Goal: Task Accomplishment & Management: Manage account settings

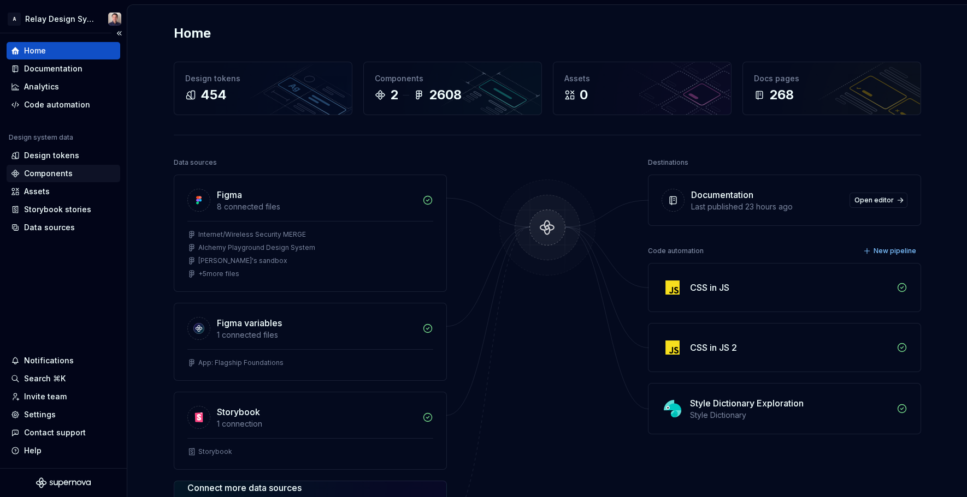
click at [66, 174] on div "Components" at bounding box center [48, 173] width 49 height 11
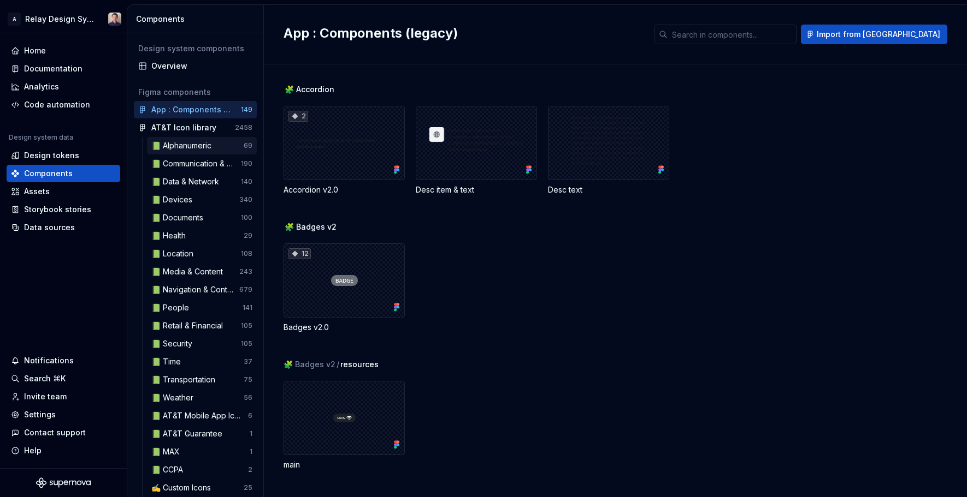
click at [186, 142] on div "📗 Alphanumeric" at bounding box center [183, 145] width 64 height 11
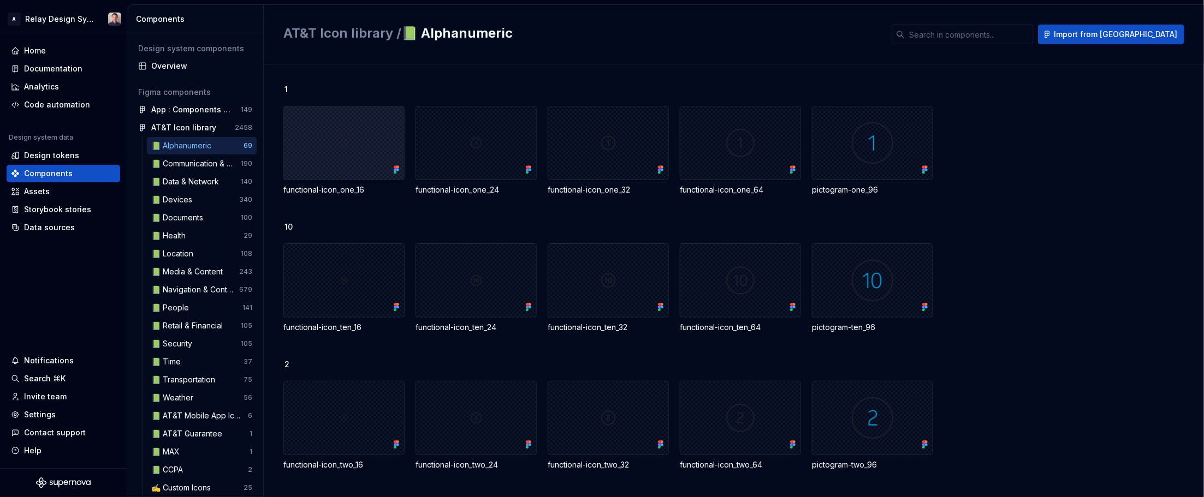
click at [381, 139] on div at bounding box center [343, 143] width 121 height 74
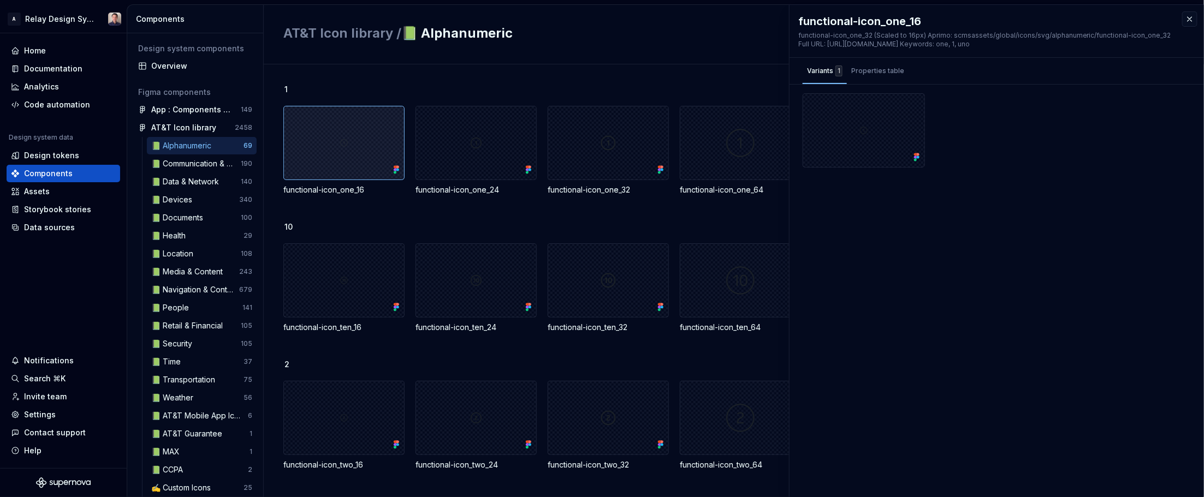
click at [381, 139] on div at bounding box center [343, 143] width 121 height 74
click at [745, 64] on div "Properties table" at bounding box center [878, 70] width 62 height 17
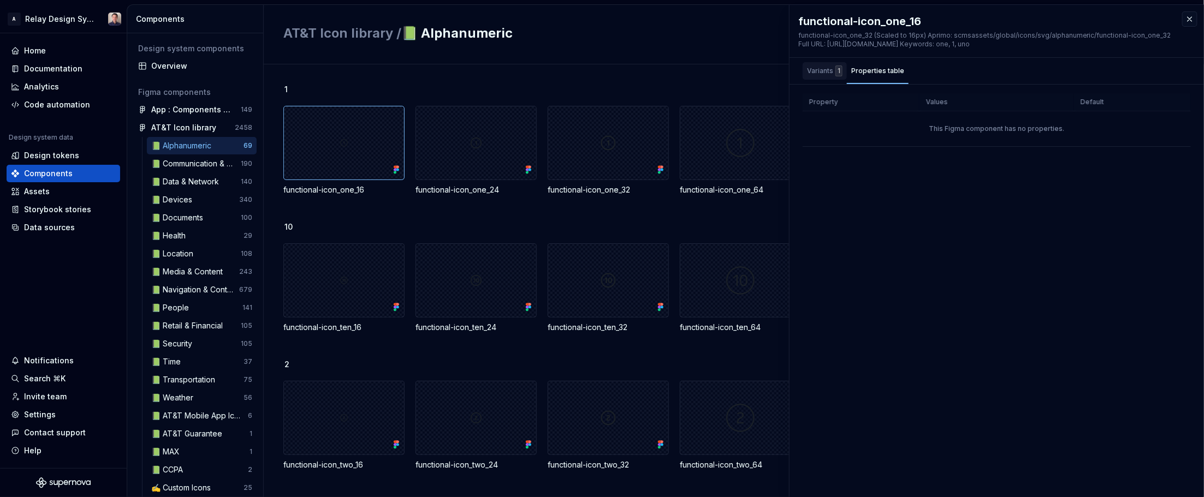
click at [745, 70] on div "1" at bounding box center [838, 71] width 7 height 11
click at [192, 109] on div "App : Components (legacy)" at bounding box center [191, 109] width 81 height 11
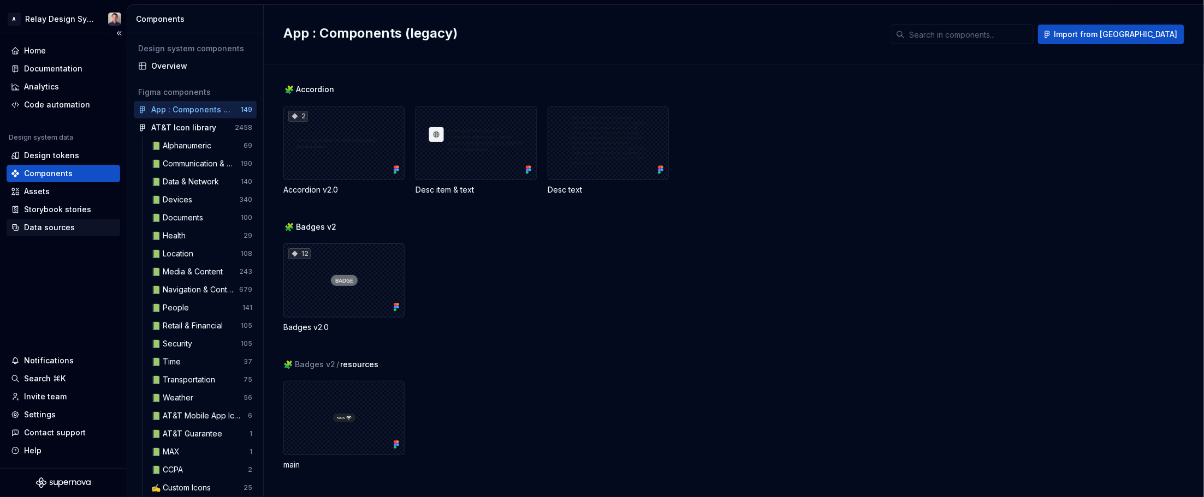
click at [70, 222] on div "Data sources" at bounding box center [49, 227] width 51 height 11
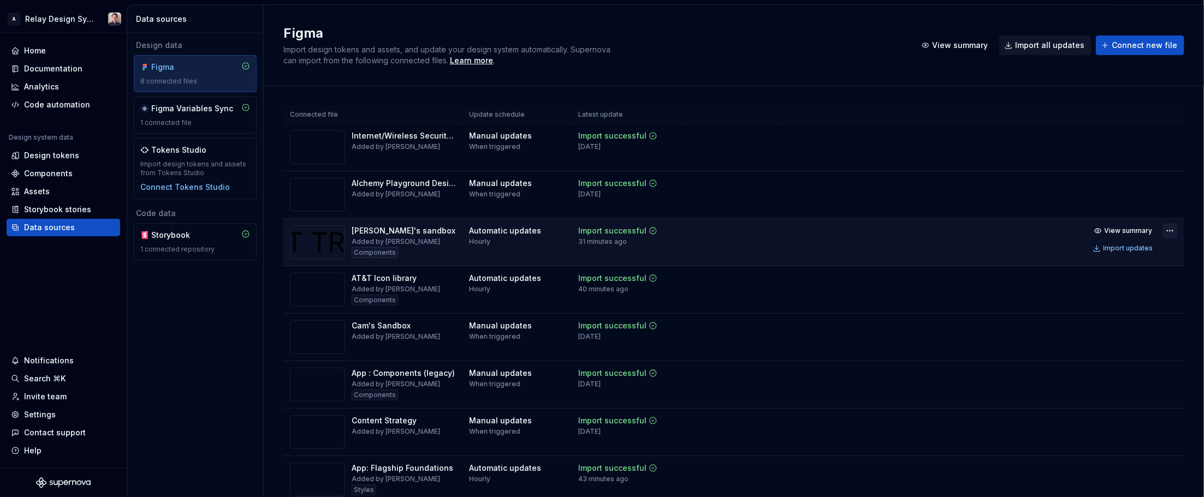
click at [745, 230] on html "A Relay Design System Home Documentation Analytics Code automation Design syste…" at bounding box center [602, 248] width 1204 height 497
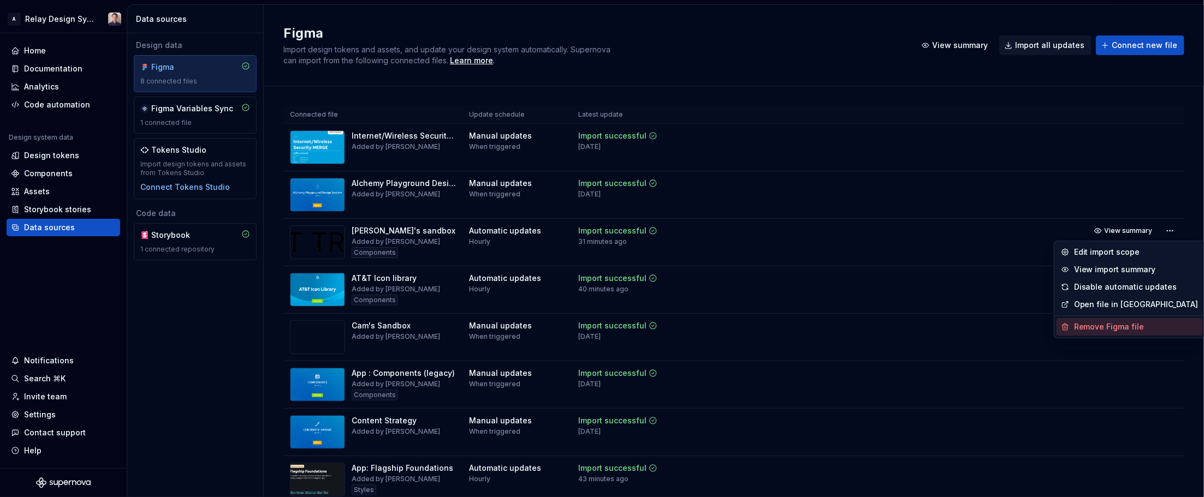
click at [745, 325] on div "Remove Figma file" at bounding box center [1136, 327] width 124 height 11
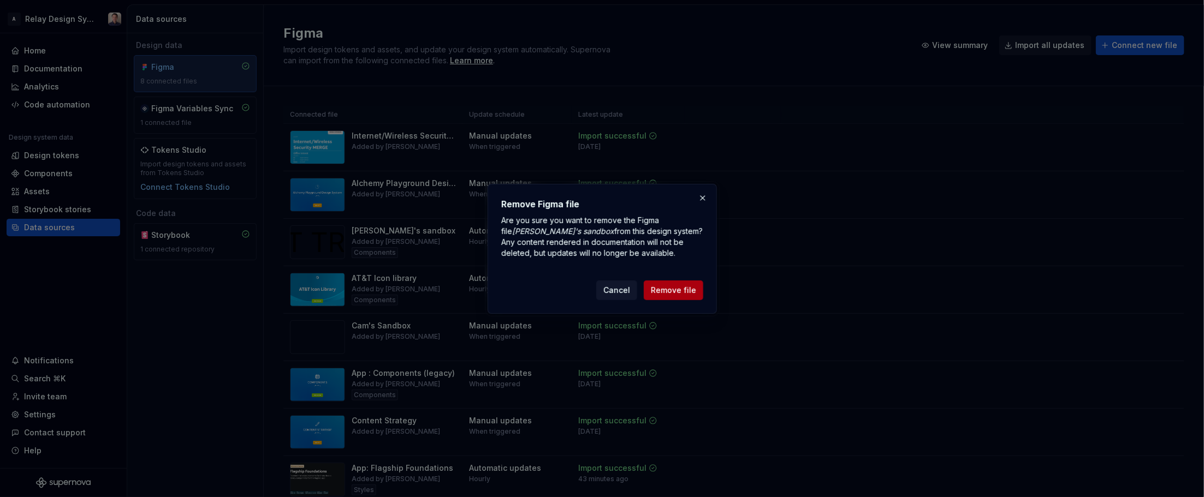
click at [674, 287] on span "Remove file" at bounding box center [673, 290] width 45 height 11
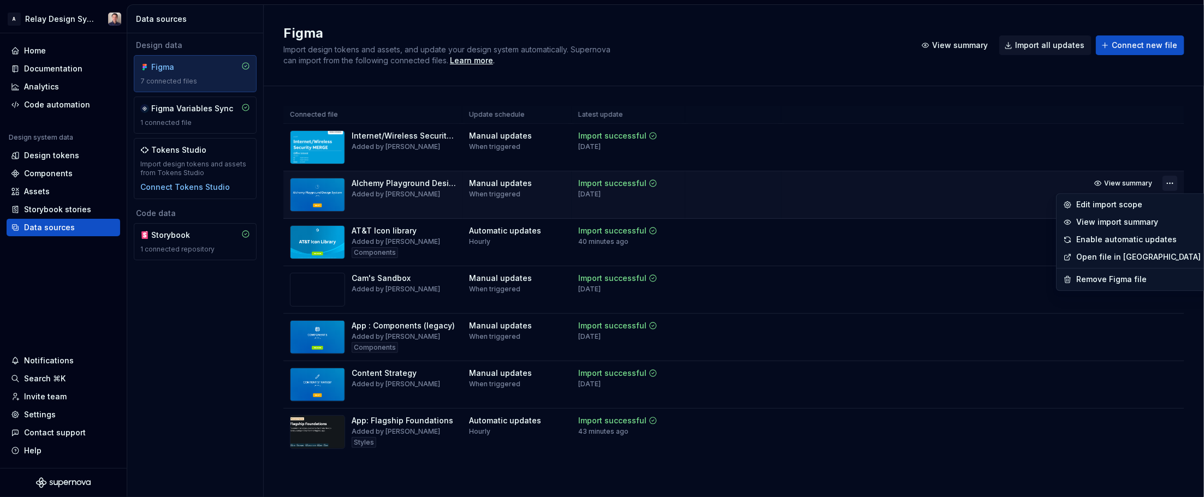
click at [745, 183] on html "A Relay Design System Home Documentation Analytics Code automation Design syste…" at bounding box center [602, 248] width 1204 height 497
click at [745, 275] on div "Remove Figma file" at bounding box center [1138, 279] width 124 height 11
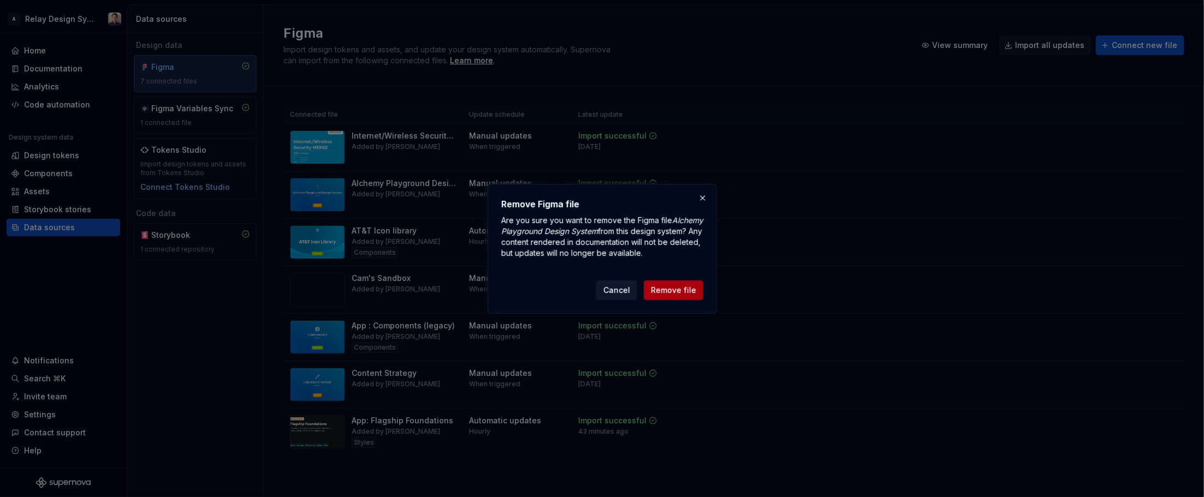
click at [687, 296] on button "Remove file" at bounding box center [674, 291] width 60 height 20
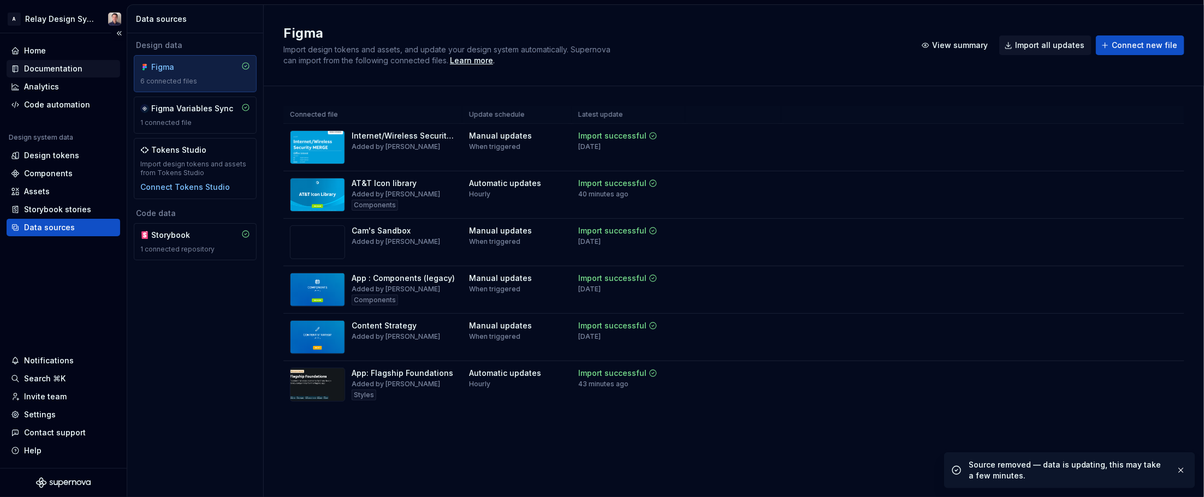
click at [55, 67] on div "Documentation" at bounding box center [53, 68] width 58 height 11
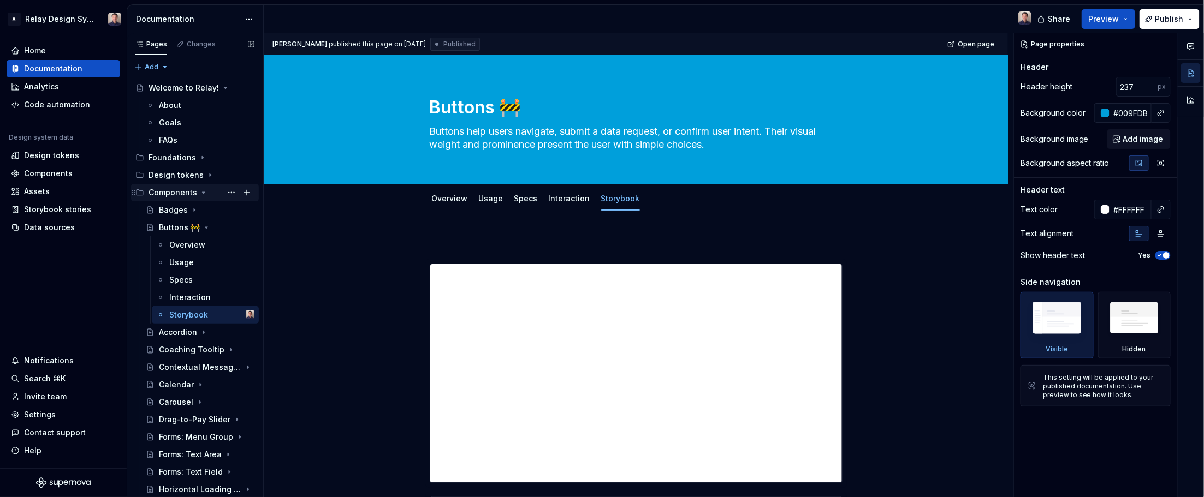
click at [203, 193] on icon "Page tree" at bounding box center [204, 192] width 3 height 1
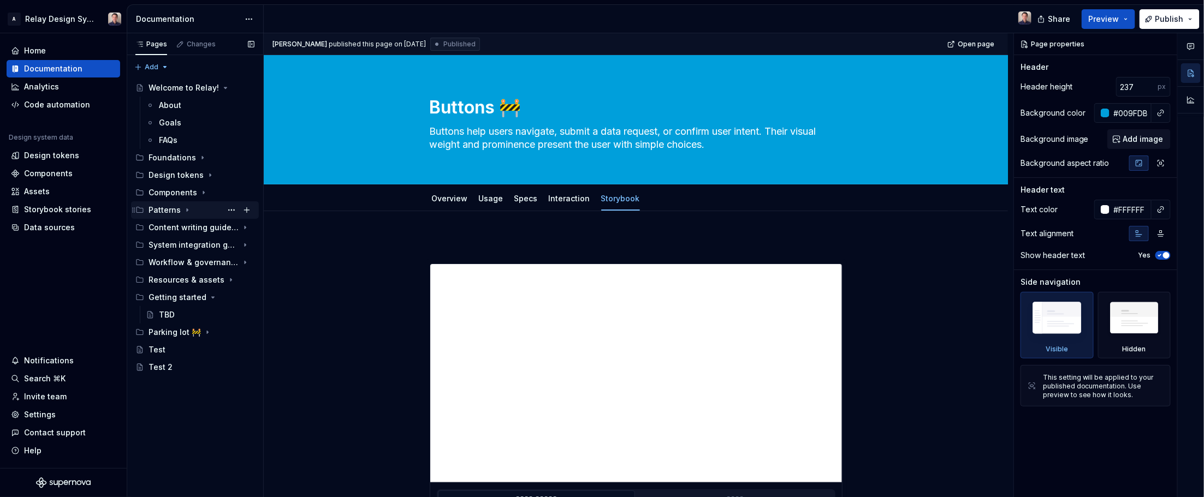
click at [183, 209] on icon "Page tree" at bounding box center [187, 210] width 9 height 9
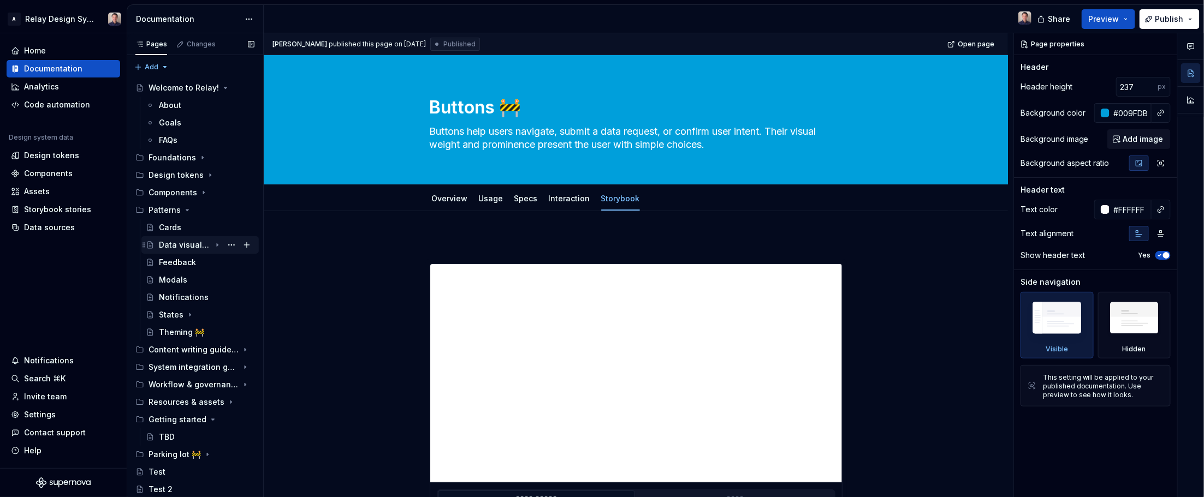
click at [180, 240] on div "Data visualization" at bounding box center [185, 245] width 52 height 11
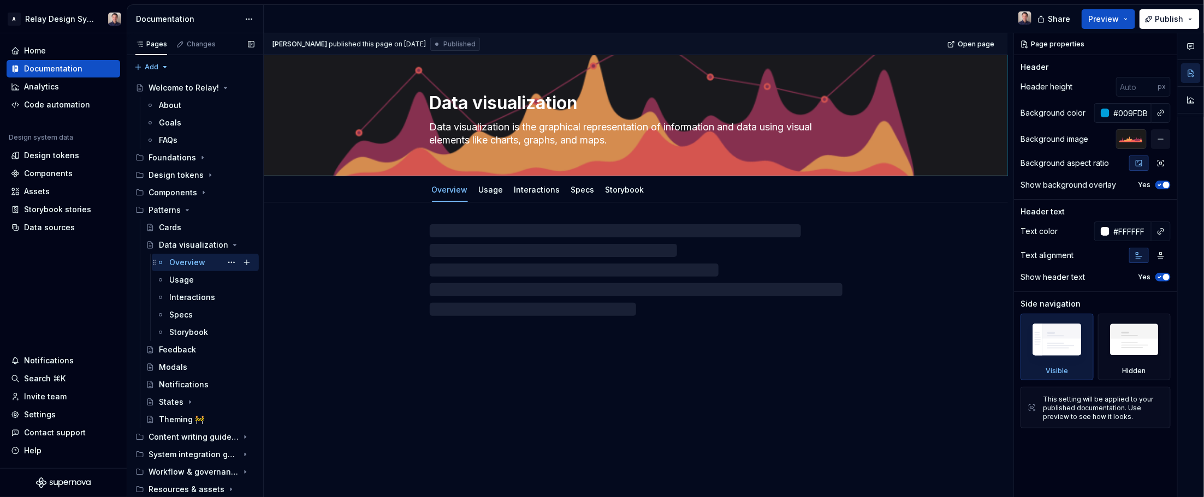
click at [181, 259] on div "Overview" at bounding box center [187, 262] width 36 height 11
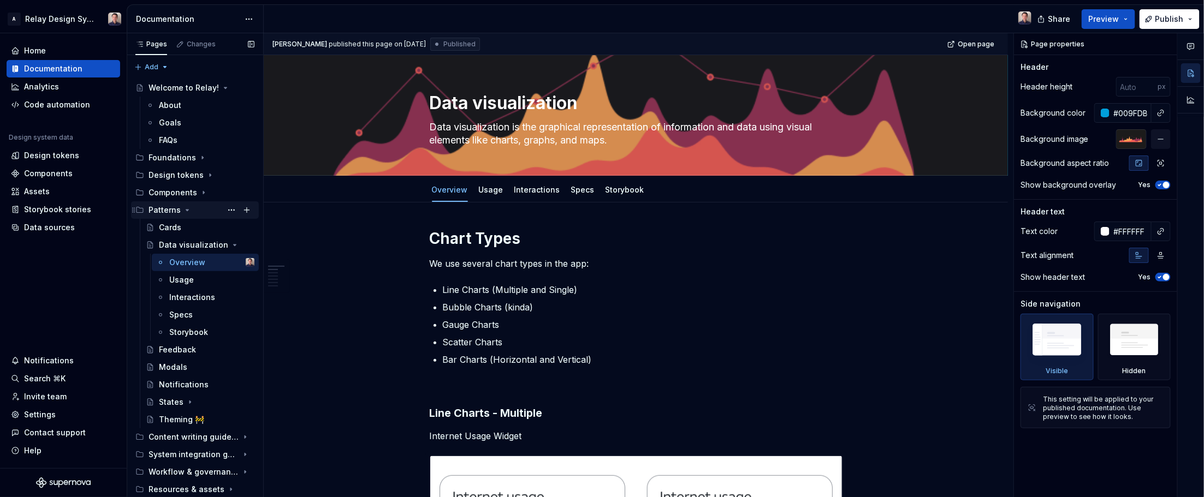
click at [186, 210] on icon "Page tree" at bounding box center [187, 210] width 3 height 1
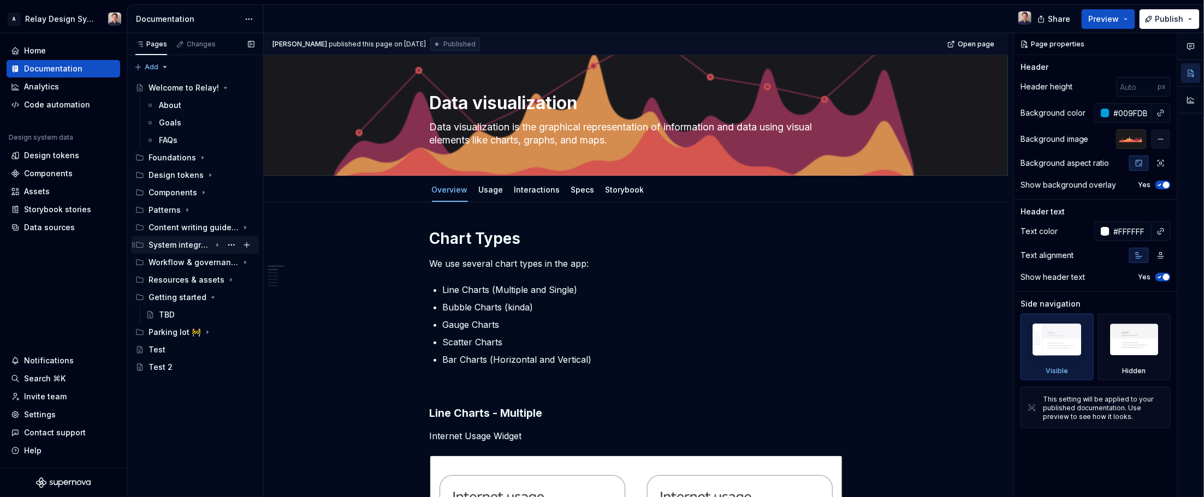
click at [186, 247] on div "System integration guidelines" at bounding box center [180, 245] width 62 height 11
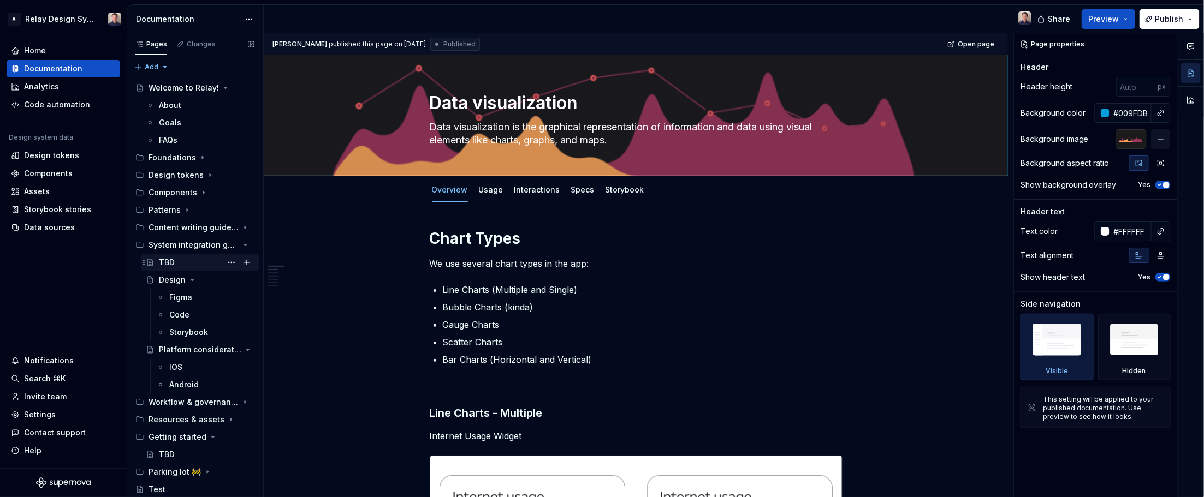
click at [183, 257] on div "TBD" at bounding box center [207, 262] width 96 height 15
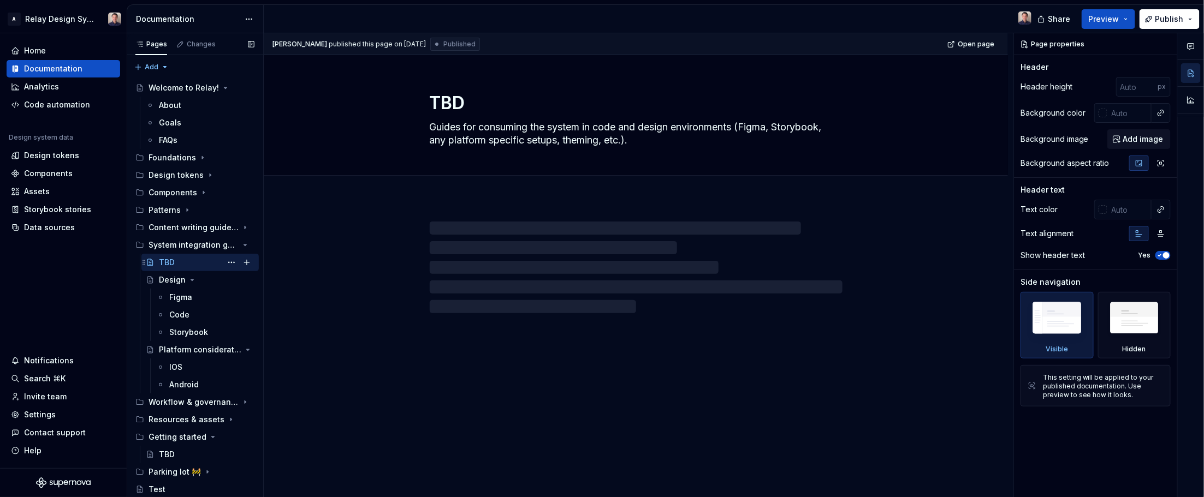
scroll to position [15, 0]
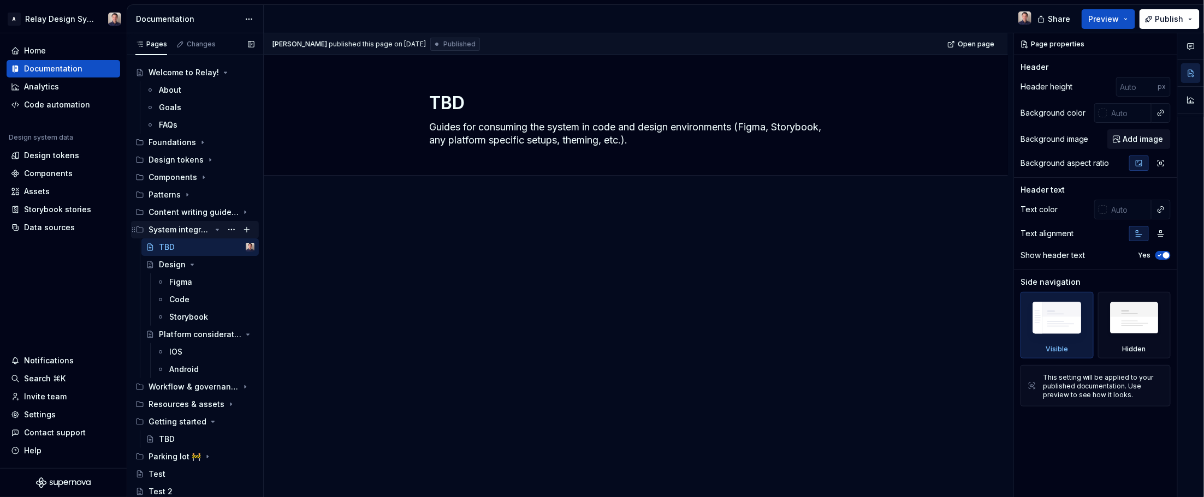
click at [217, 227] on icon "Page tree" at bounding box center [217, 230] width 9 height 9
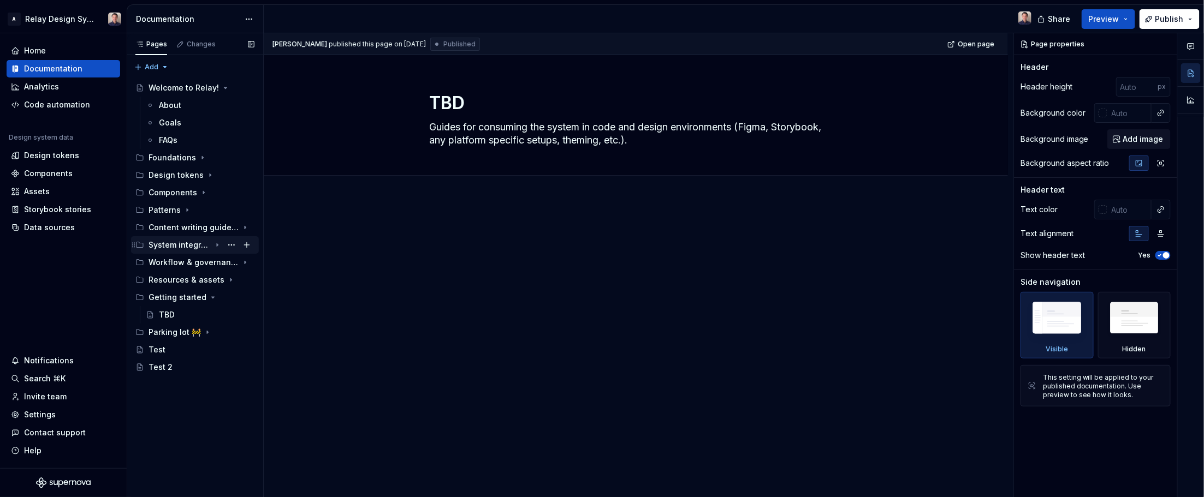
scroll to position [0, 0]
click at [200, 153] on icon "Page tree" at bounding box center [202, 157] width 9 height 9
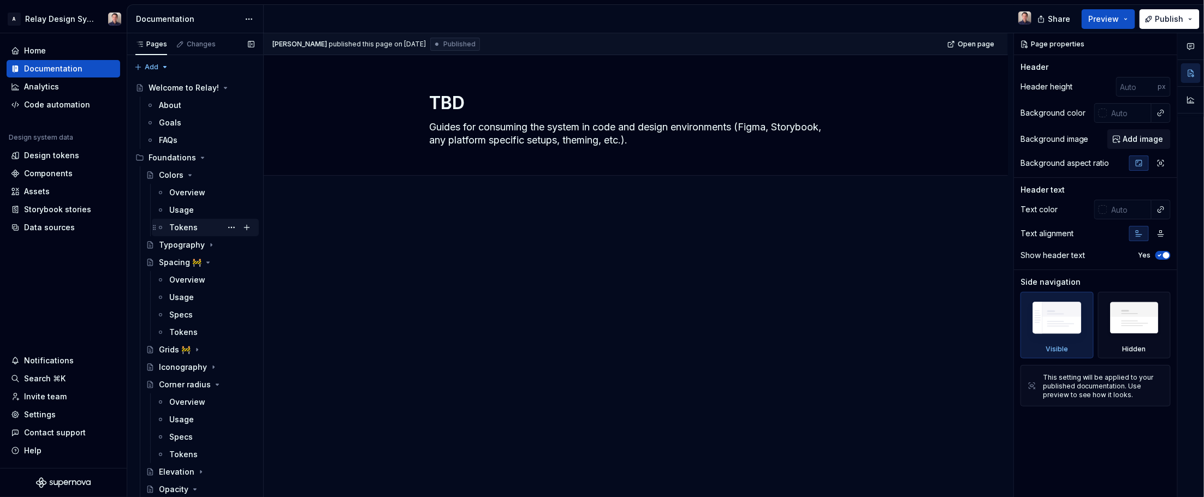
click at [194, 226] on div "Tokens" at bounding box center [183, 227] width 28 height 11
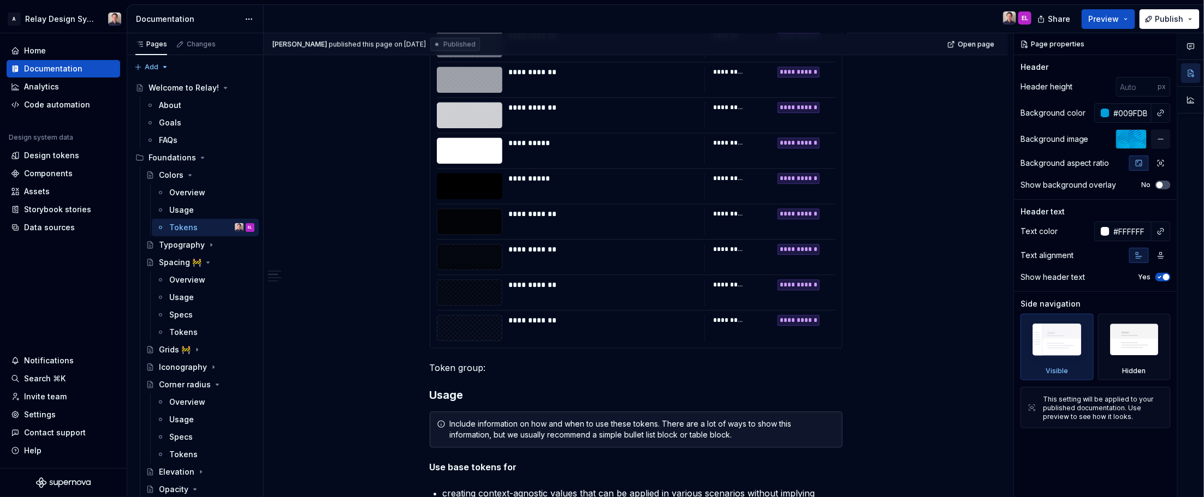
scroll to position [1356, 0]
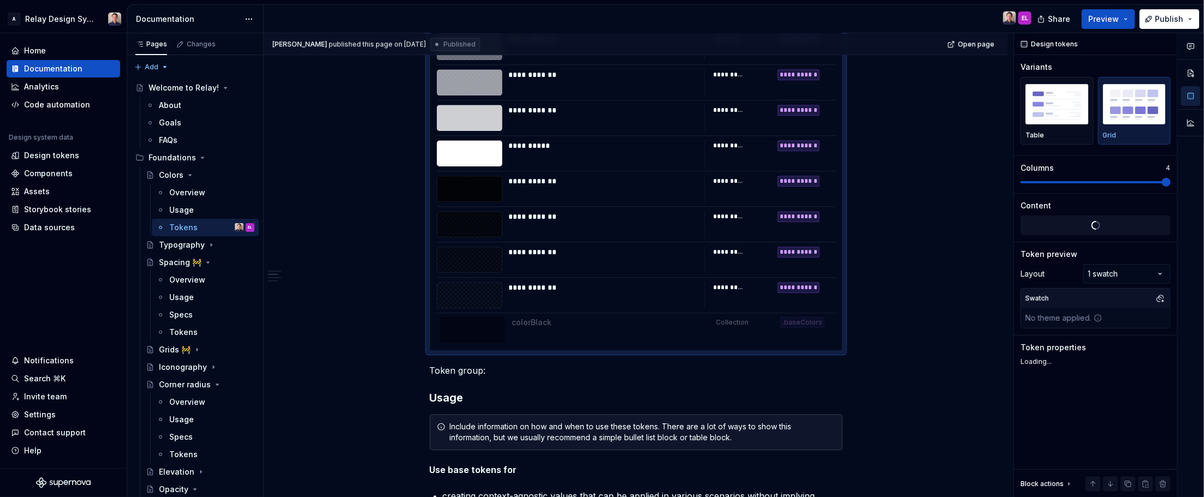
drag, startPoint x: 437, startPoint y: 189, endPoint x: 449, endPoint y: 322, distance: 133.3
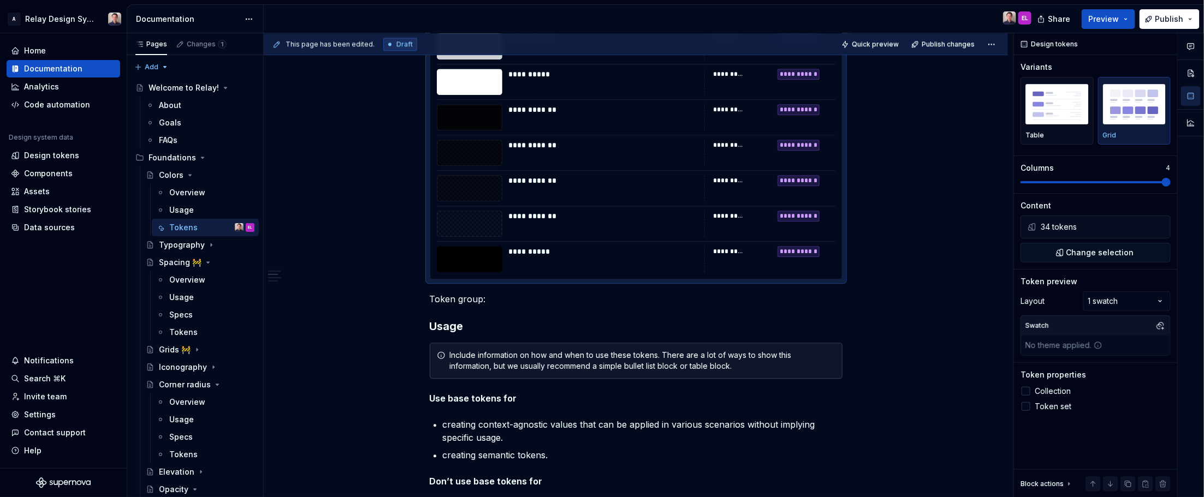
scroll to position [1487, 0]
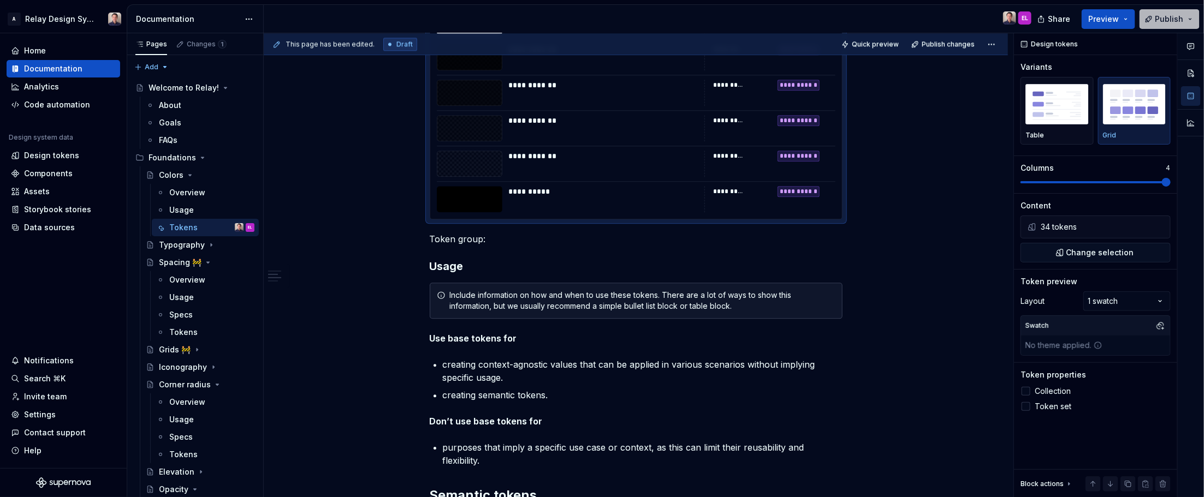
click at [745, 21] on span "Publish" at bounding box center [1169, 19] width 28 height 11
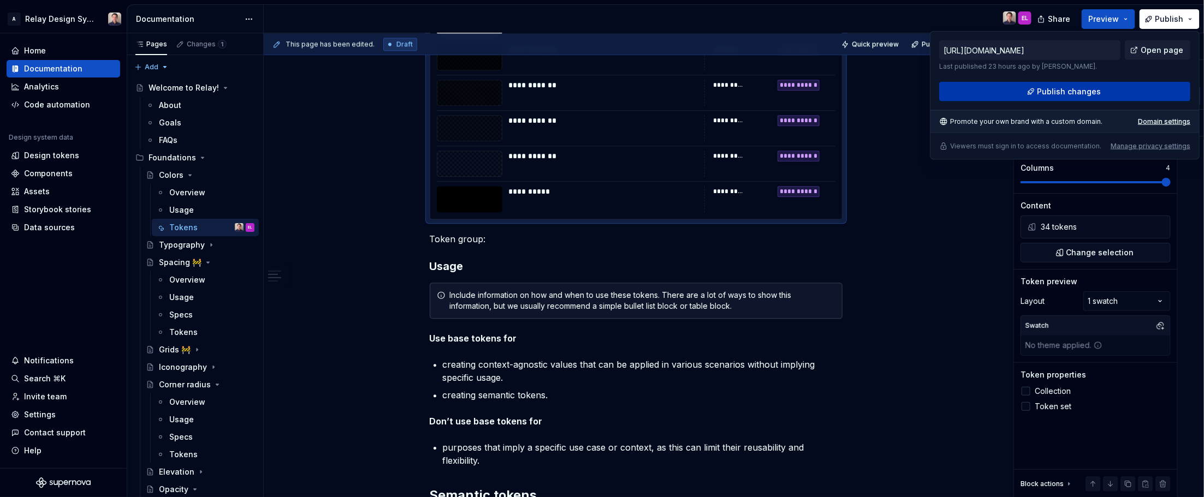
click at [745, 92] on span "Publish changes" at bounding box center [1069, 91] width 64 height 11
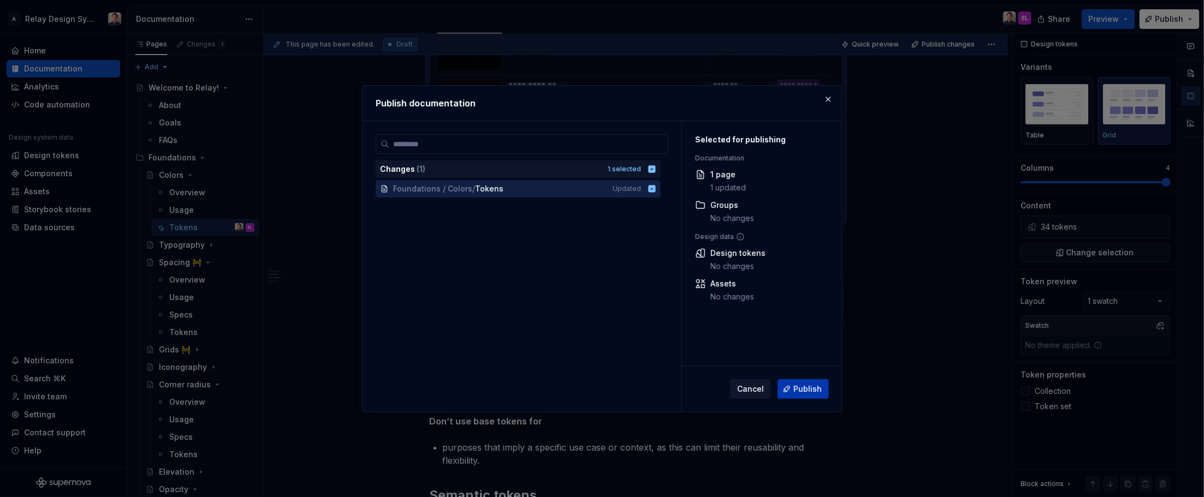
click at [745, 391] on span "Publish" at bounding box center [807, 389] width 28 height 11
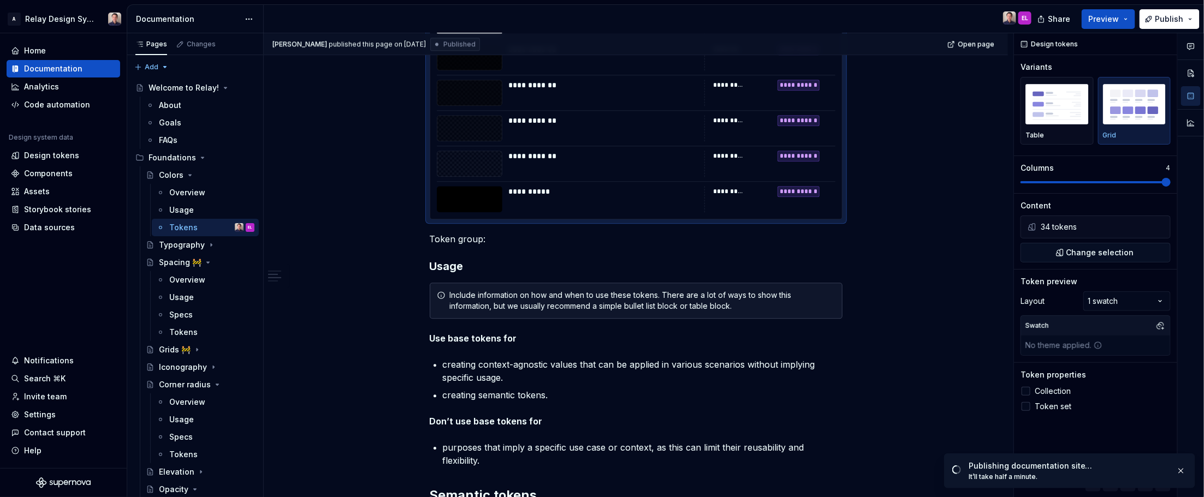
type textarea "*"
